Goal: Task Accomplishment & Management: Manage account settings

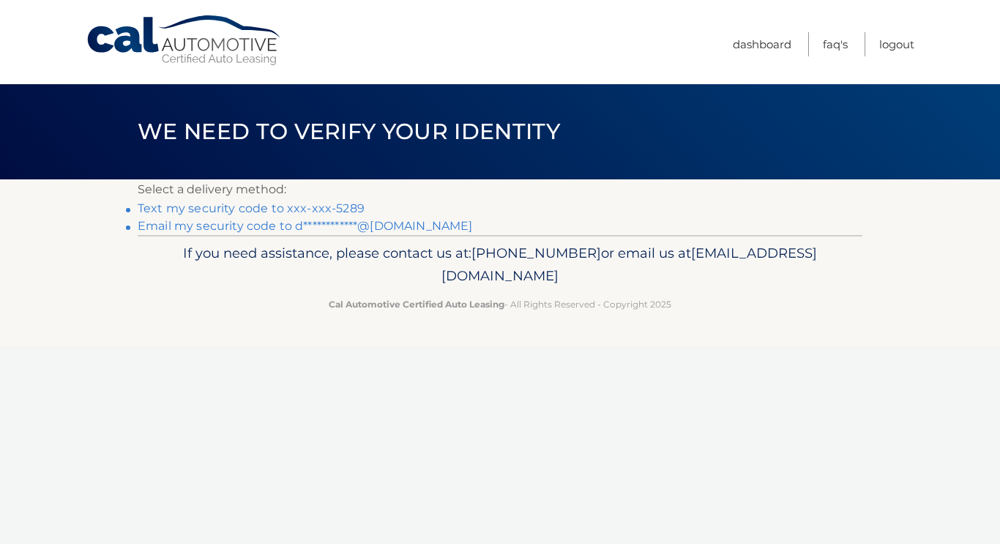
click at [168, 209] on link "Text my security code to xxx-xxx-5289" at bounding box center [251, 208] width 227 height 14
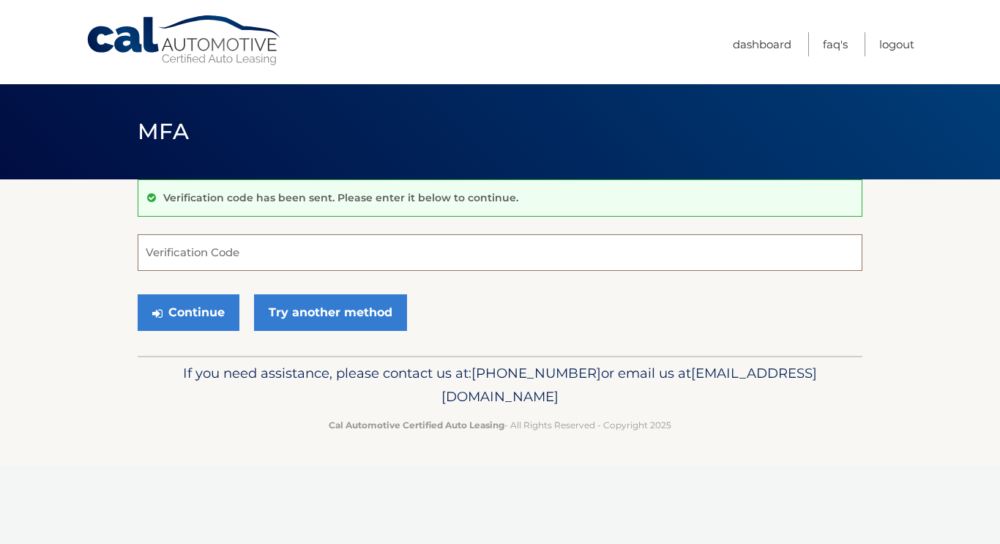
click at [157, 257] on input "Verification Code" at bounding box center [500, 252] width 725 height 37
type input "215375"
click at [171, 318] on button "Continue" at bounding box center [189, 312] width 102 height 37
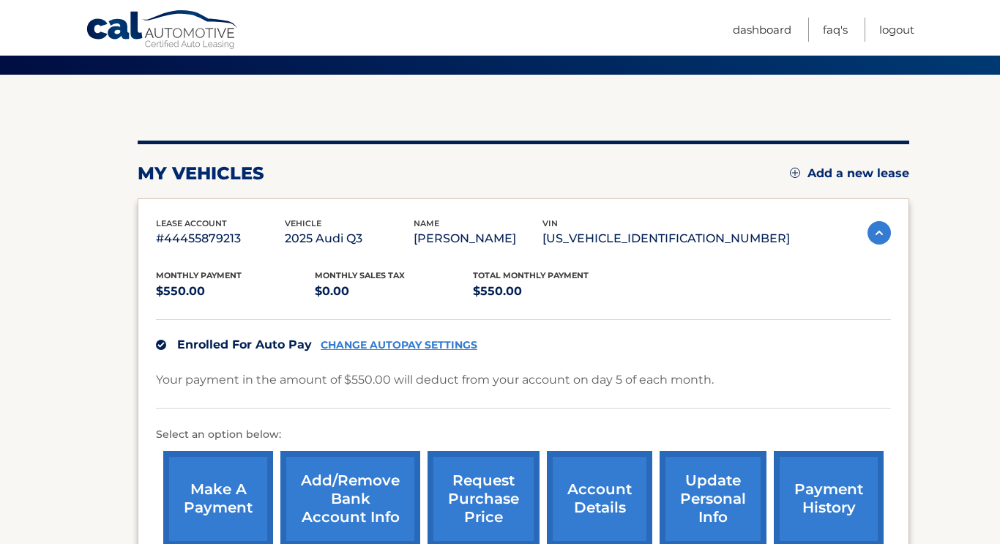
scroll to position [210, 0]
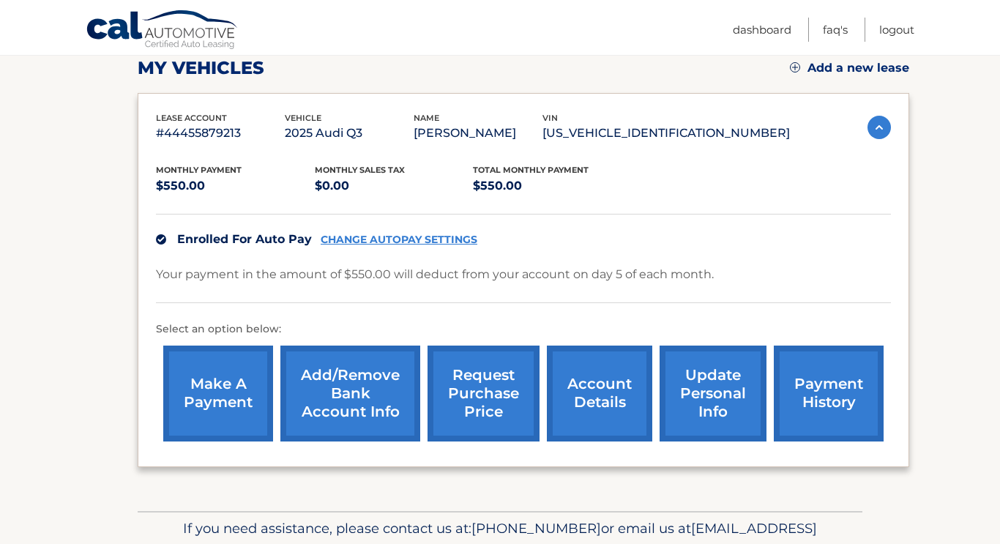
click at [219, 409] on link "make a payment" at bounding box center [218, 394] width 110 height 96
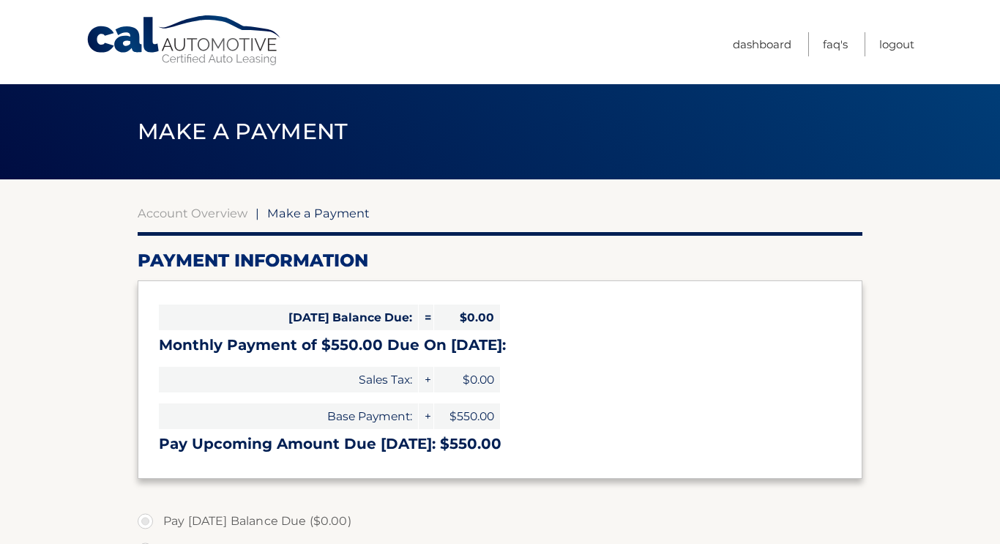
select select "MGJjMjc2ZTMtMmFhNi00YzZjLWE2MzEtNmRjNjZmZWRkZjQ2"
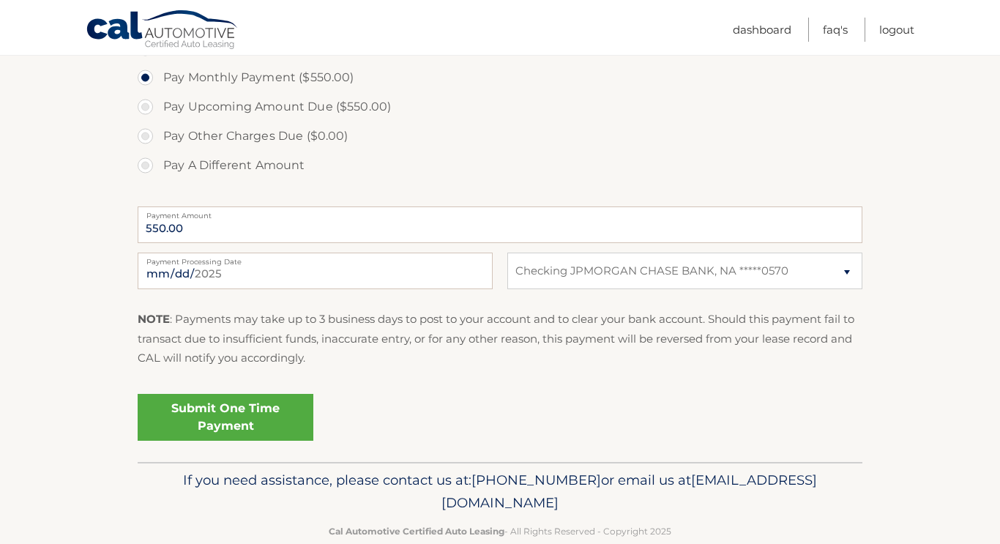
scroll to position [474, 0]
click at [161, 425] on link "Submit One Time Payment" at bounding box center [226, 416] width 176 height 47
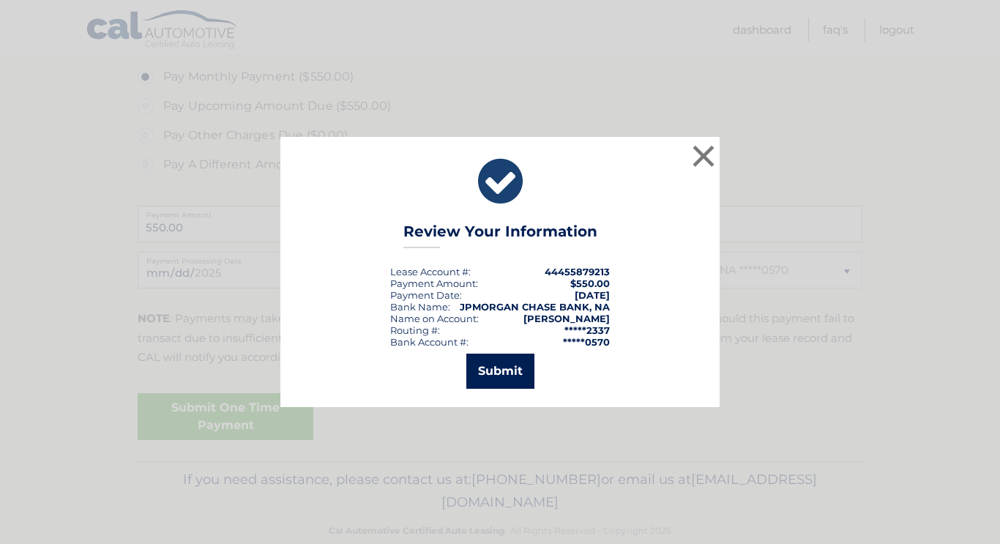
click at [494, 387] on button "Submit" at bounding box center [501, 371] width 68 height 35
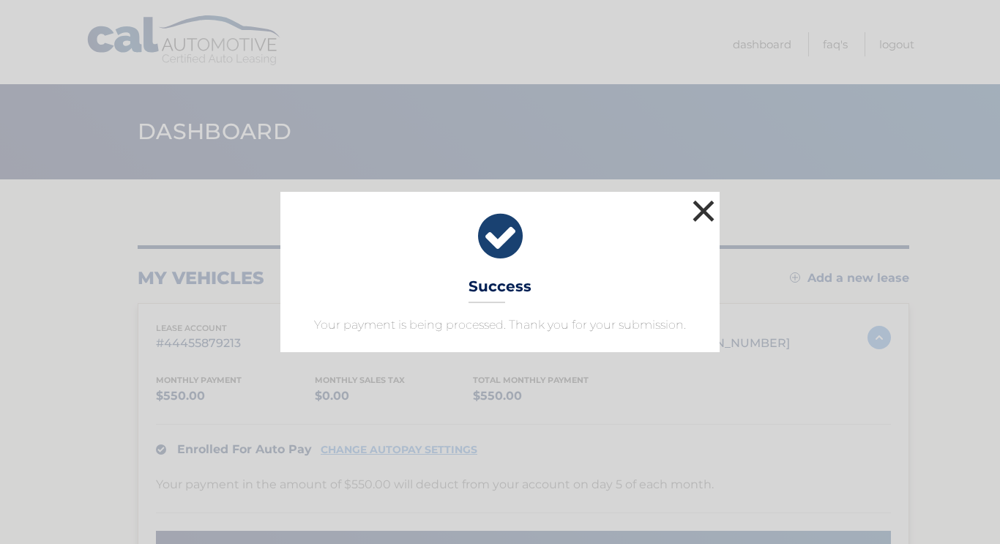
click at [706, 213] on button "×" at bounding box center [703, 210] width 29 height 29
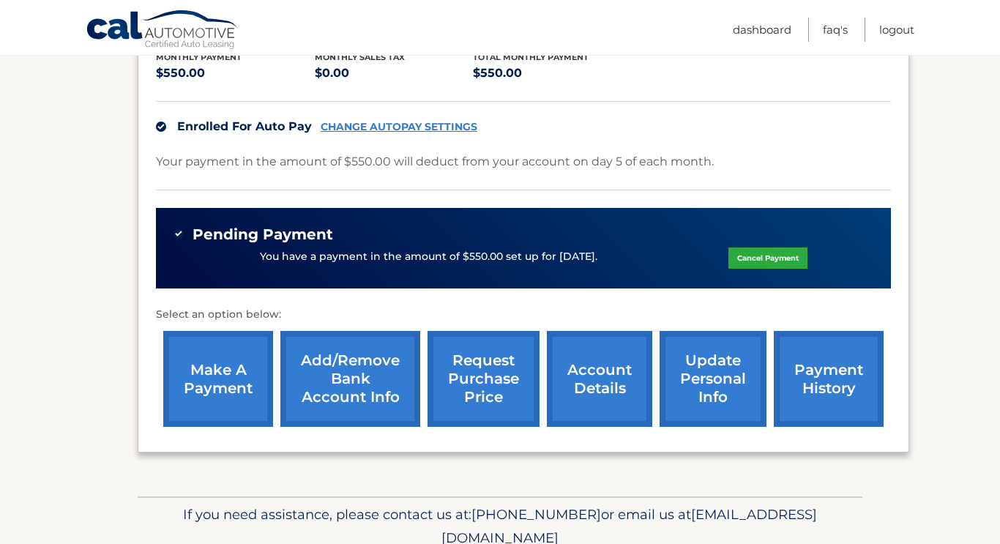
scroll to position [324, 0]
